Goal: Share content: Share content

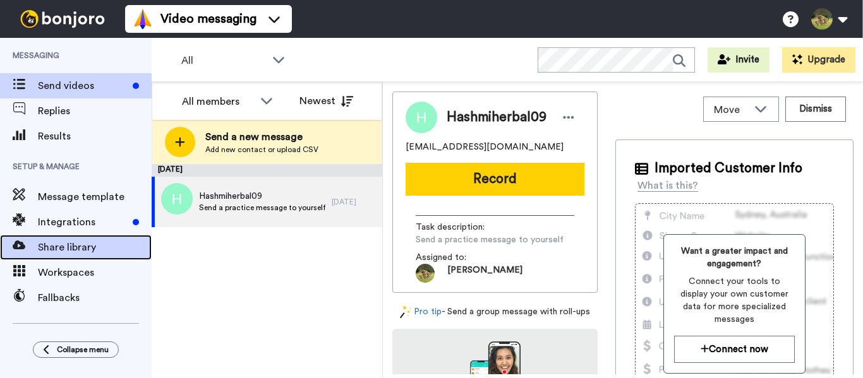
click at [67, 253] on span "Share library" at bounding box center [95, 247] width 114 height 15
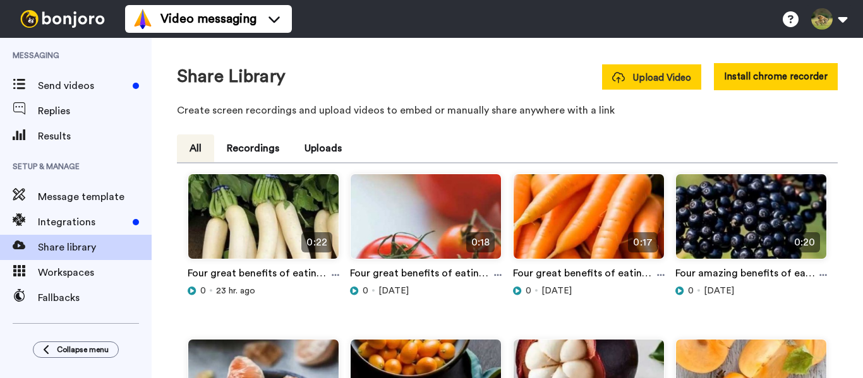
click at [642, 73] on span "Upload Video" at bounding box center [651, 77] width 79 height 13
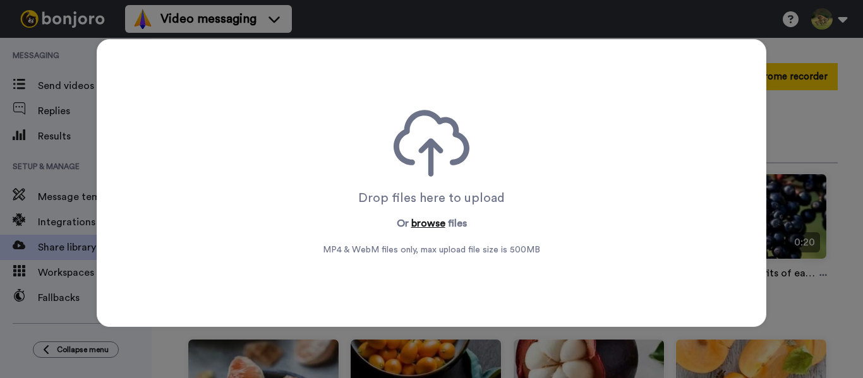
click at [415, 222] on button "browse" at bounding box center [428, 223] width 34 height 15
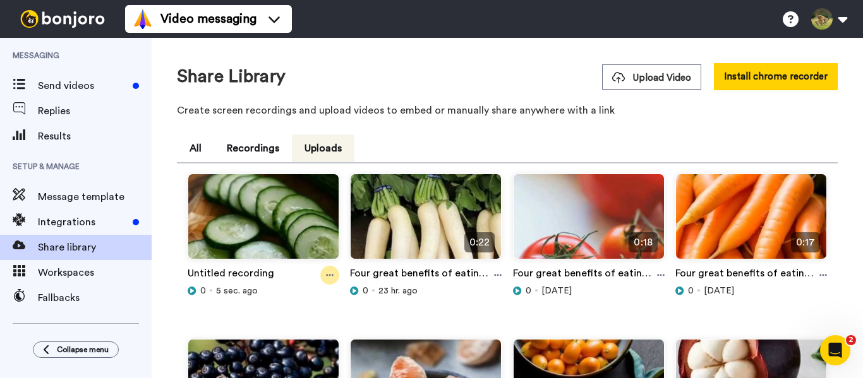
click at [328, 275] on icon at bounding box center [330, 276] width 8 height 2
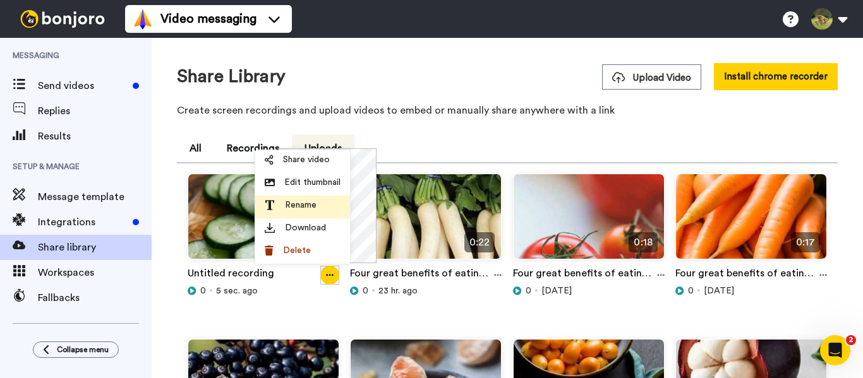
click at [318, 204] on div "Rename" at bounding box center [303, 205] width 76 height 13
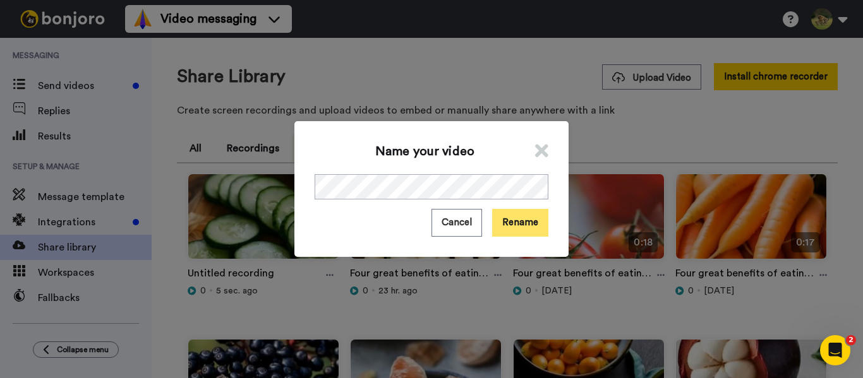
click at [535, 229] on button "Rename" at bounding box center [520, 222] width 56 height 27
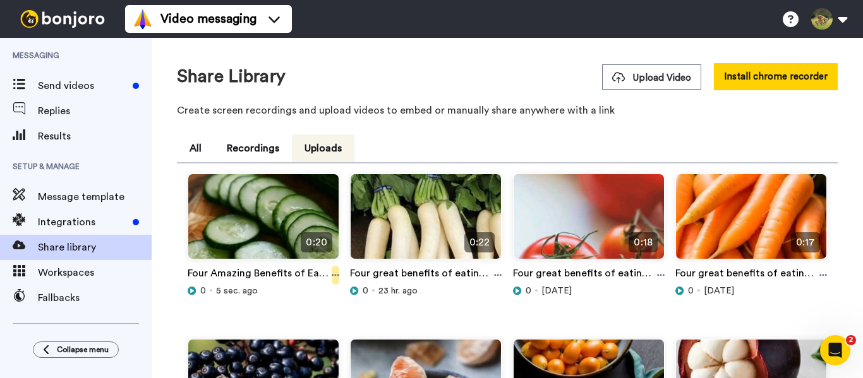
click at [334, 276] on icon at bounding box center [336, 276] width 8 height 2
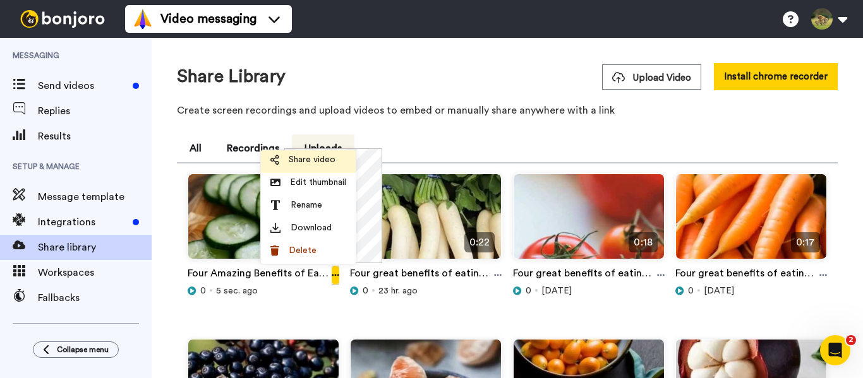
click at [310, 157] on span "Share video" at bounding box center [312, 159] width 47 height 13
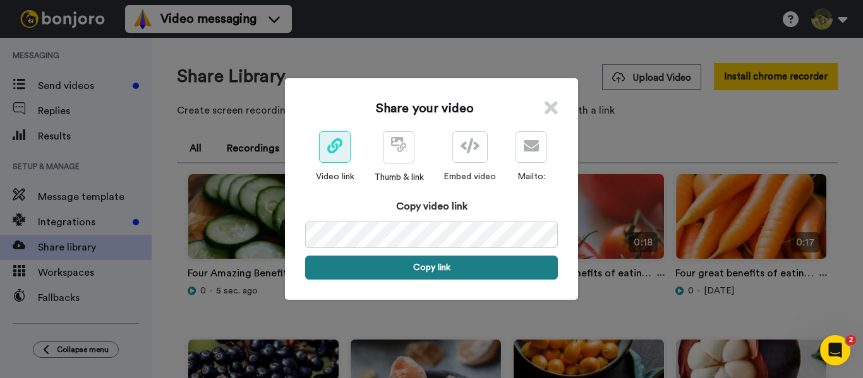
click at [440, 270] on button "Copy link" at bounding box center [431, 268] width 253 height 24
